Goal: Transaction & Acquisition: Purchase product/service

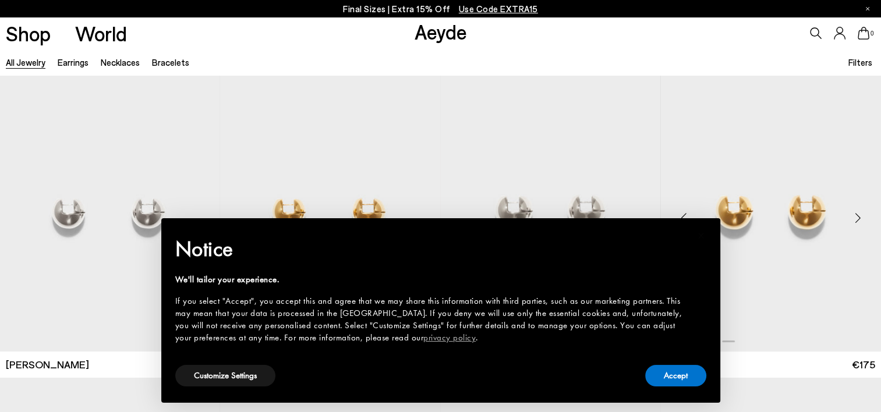
click at [773, 314] on img "1 / 4" at bounding box center [771, 213] width 220 height 276
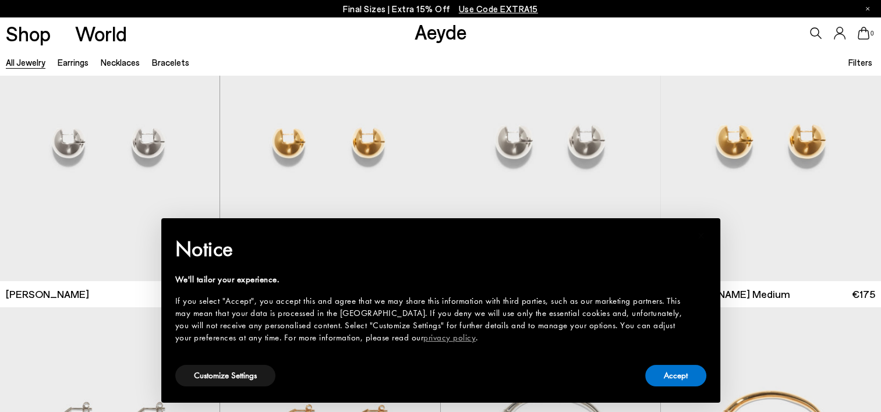
scroll to position [233, 0]
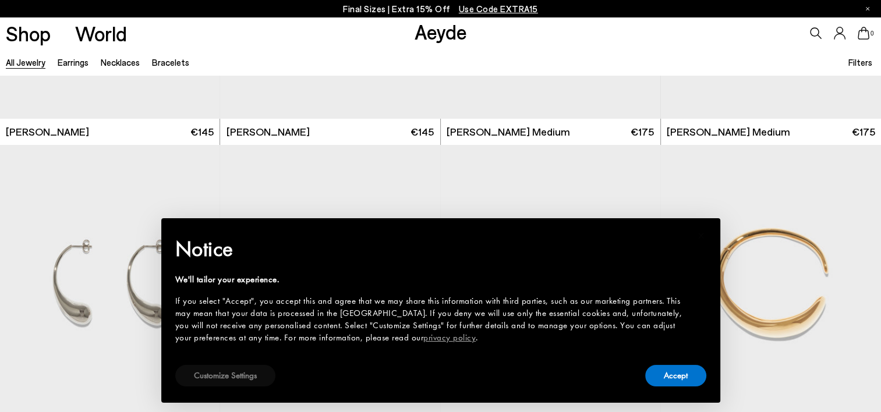
click at [233, 374] on button "Customize Settings" at bounding box center [225, 376] width 100 height 22
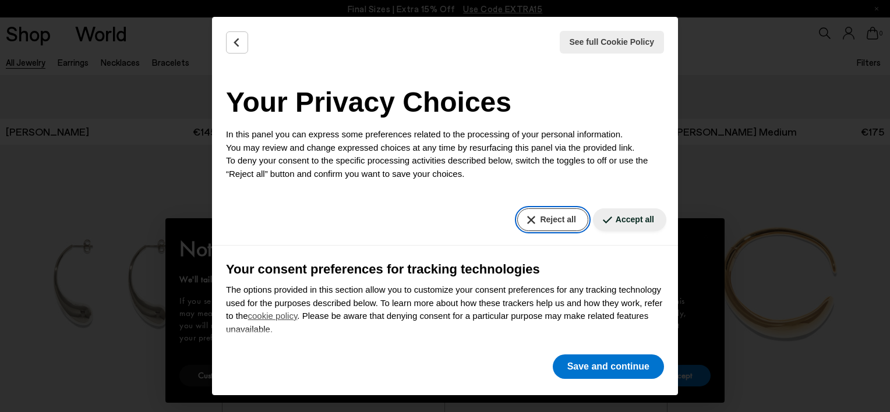
click at [533, 217] on button "Reject all" at bounding box center [552, 219] width 70 height 23
click at [541, 217] on button "Reject all" at bounding box center [552, 219] width 70 height 23
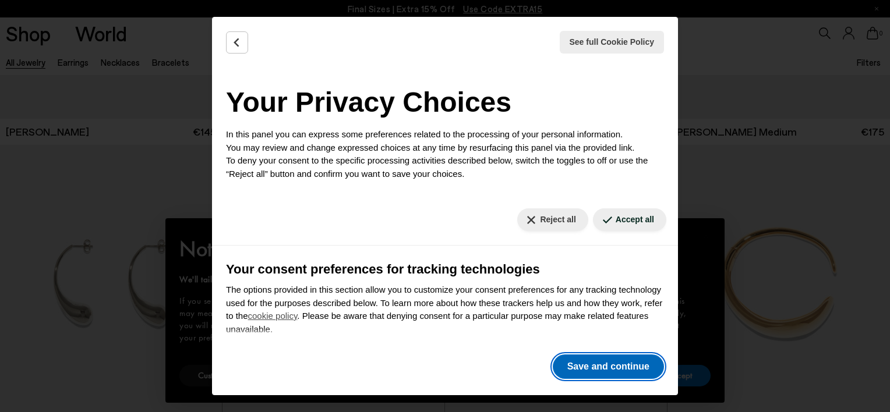
click at [568, 368] on button "Save and continue" at bounding box center [607, 367] width 111 height 24
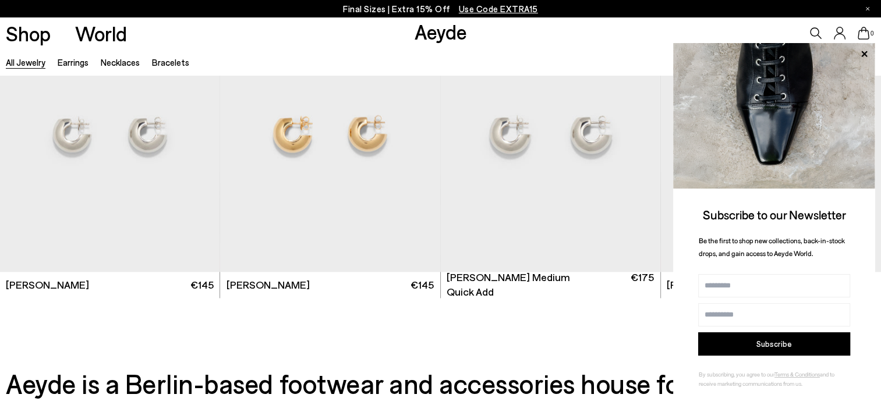
scroll to position [1746, 0]
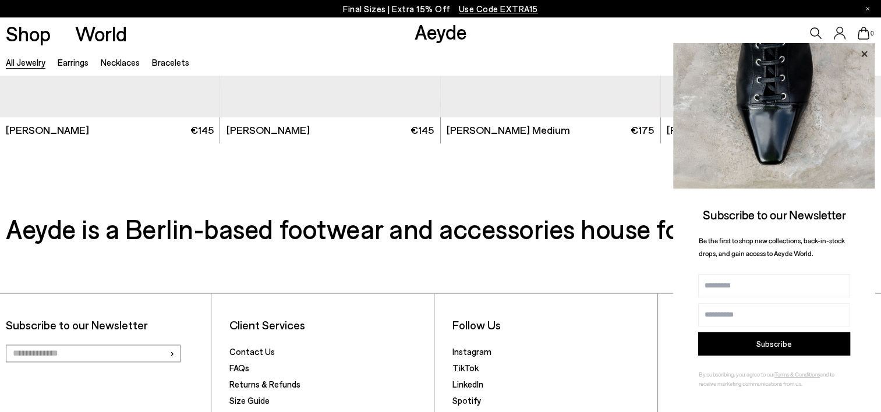
click at [865, 50] on icon at bounding box center [863, 54] width 15 height 15
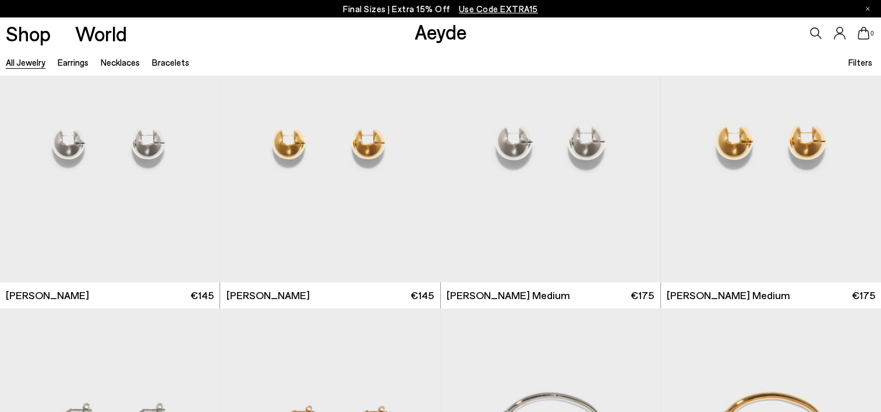
scroll to position [0, 0]
